Goal: Navigation & Orientation: Find specific page/section

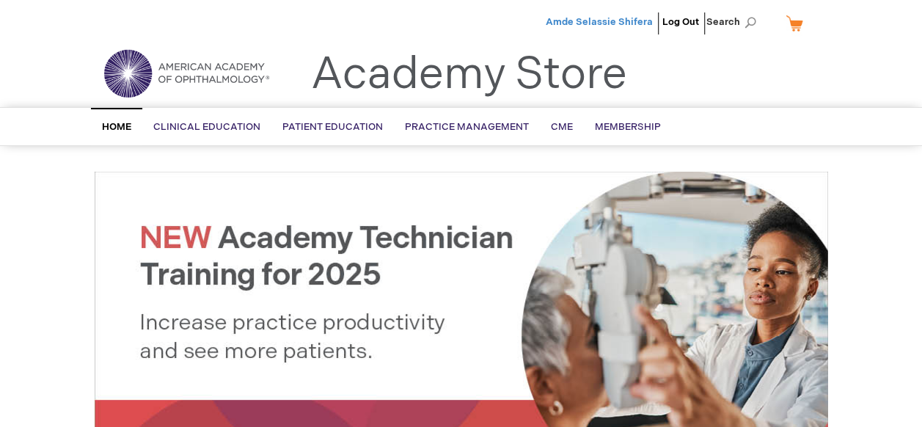
click at [578, 24] on span "Amde Selassie Shifera" at bounding box center [598, 22] width 107 height 12
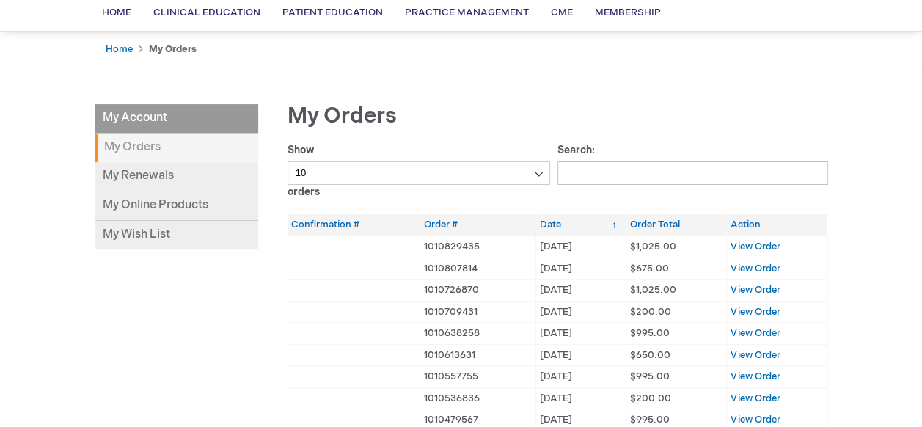
scroll to position [147, 0]
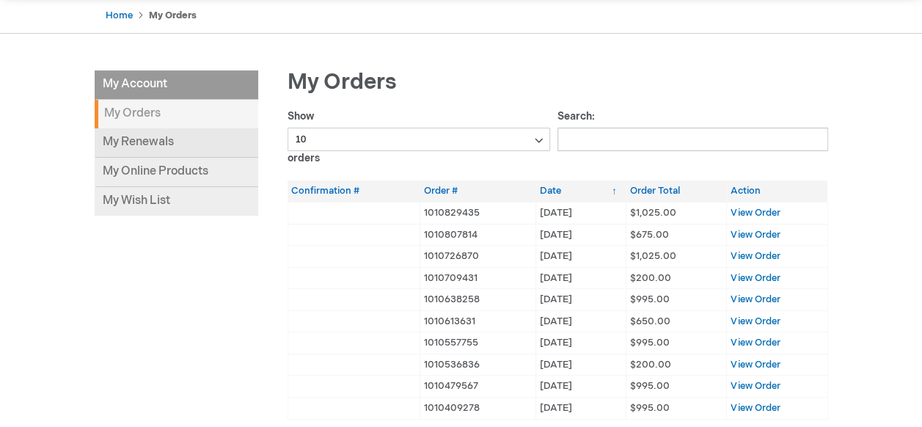
click at [141, 141] on link "My Renewals" at bounding box center [176, 142] width 163 height 29
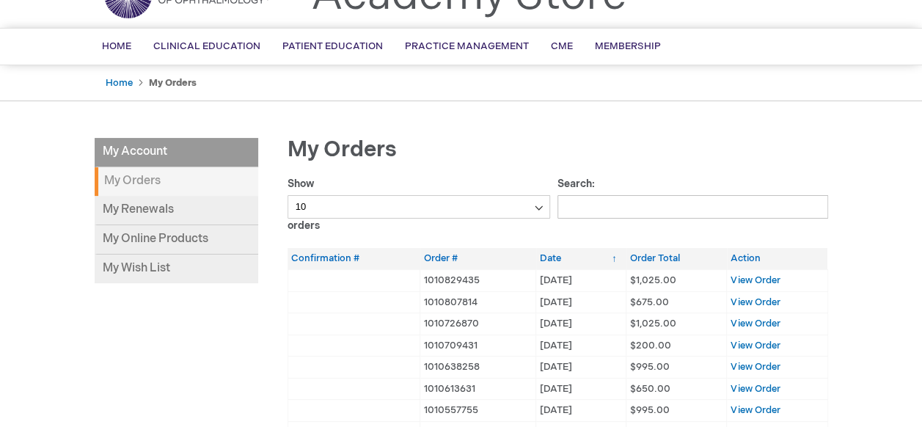
scroll to position [0, 0]
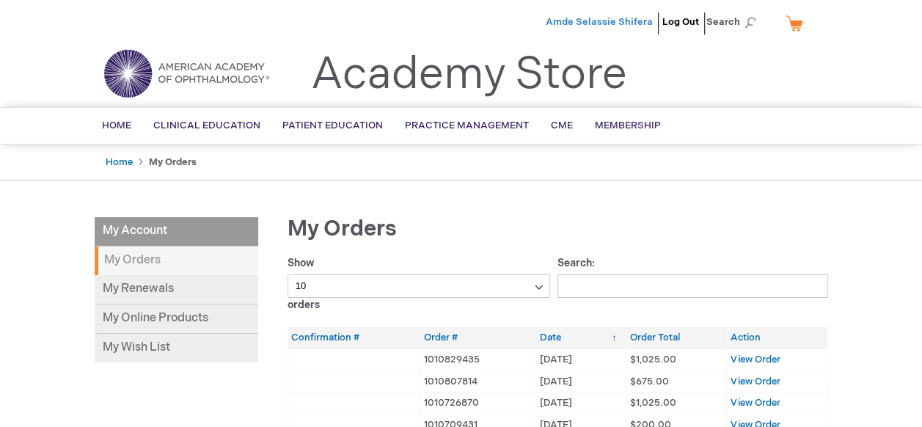
click at [554, 19] on span "Amde Selassie Shifera" at bounding box center [598, 22] width 107 height 12
click at [623, 121] on span "Membership" at bounding box center [628, 126] width 66 height 12
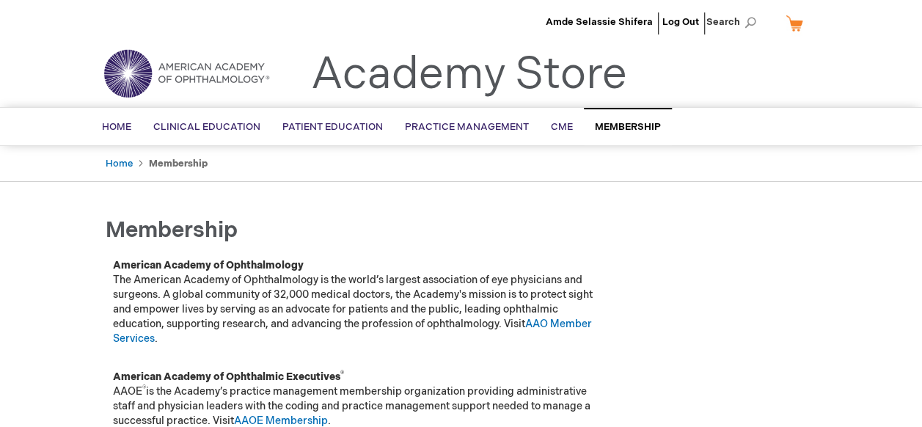
click at [237, 82] on img at bounding box center [186, 73] width 176 height 53
